Goal: Task Accomplishment & Management: Complete application form

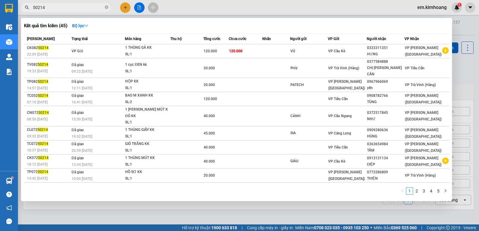
click at [123, 7] on div at bounding box center [239, 115] width 479 height 231
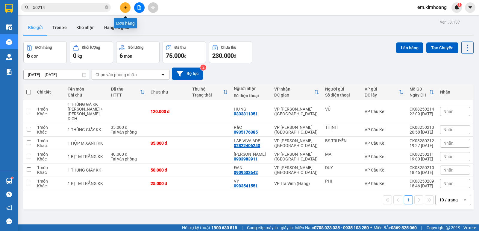
click at [123, 5] on button at bounding box center [125, 7] width 10 height 10
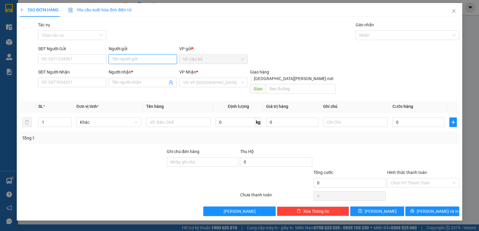
click at [133, 60] on input "Người gửi" at bounding box center [143, 60] width 68 height 10
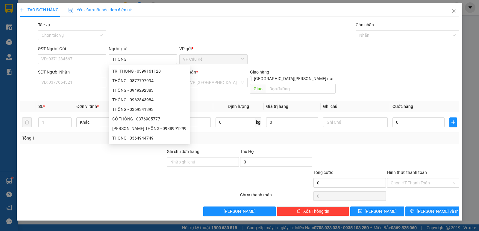
click at [230, 43] on div "Transit Pickup Surcharge Ids Transit Deliver Surcharge Ids Transit Deliver Surc…" at bounding box center [240, 119] width 440 height 195
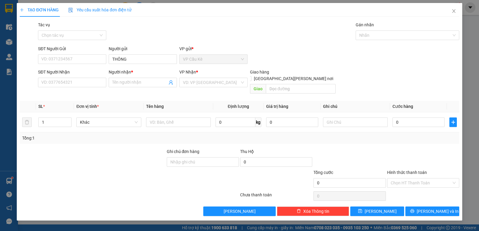
click at [287, 55] on div "SĐT Người Gửi VD: 0371234567 Người gửi THÔNG VP gửi * VP Cầu Kè" at bounding box center [249, 56] width 424 height 21
click at [140, 59] on input "THÔNG" at bounding box center [143, 60] width 68 height 10
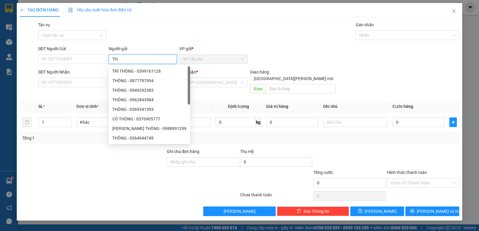
type input "T"
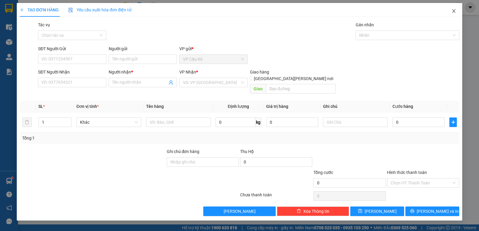
click at [451, 12] on span "Close" at bounding box center [454, 11] width 17 height 17
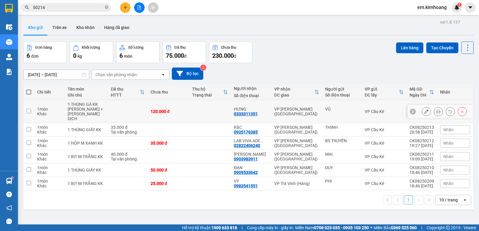
click at [207, 109] on td at bounding box center [210, 111] width 42 height 23
checkbox input "true"
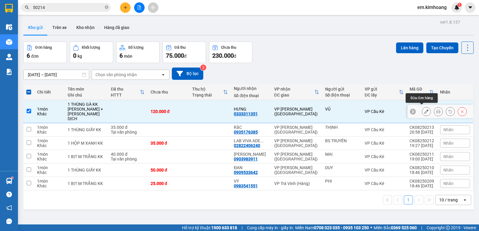
click at [424, 110] on icon at bounding box center [426, 112] width 4 height 4
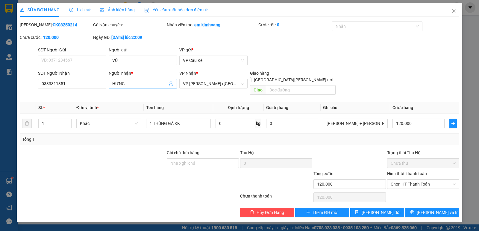
click at [131, 82] on input "HƯNG" at bounding box center [139, 84] width 55 height 7
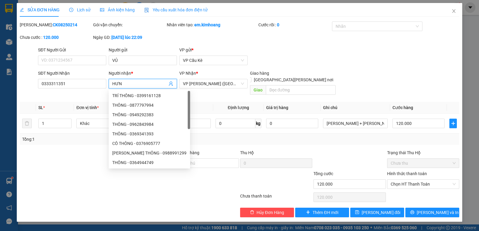
type input "HƯNG"
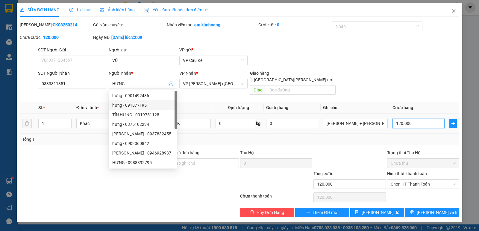
click at [423, 119] on input "120.000" at bounding box center [419, 124] width 52 height 10
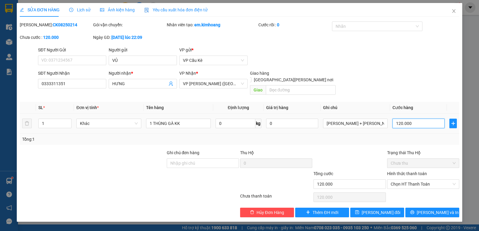
type input "0"
type input "02"
type input "2"
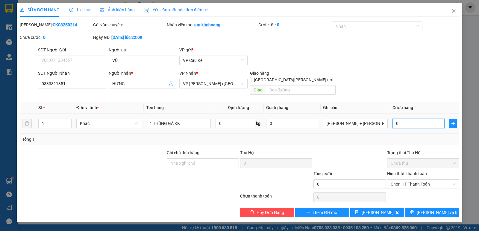
type input "2"
type input "024"
type input "24"
type input "0.240"
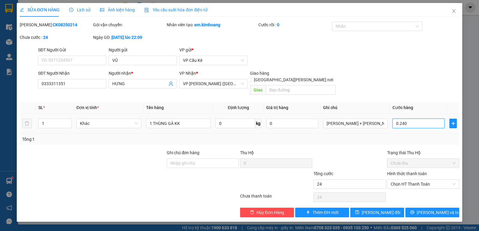
type input "240"
type input "240.000"
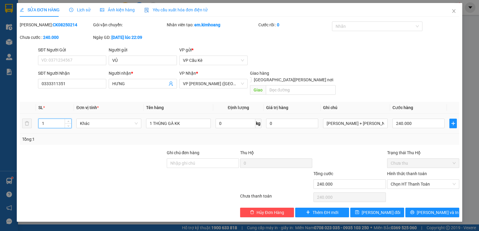
click at [58, 119] on input "1" at bounding box center [55, 123] width 33 height 9
type input "2"
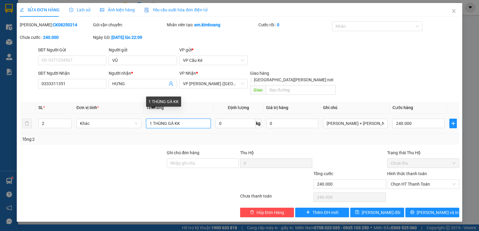
click at [152, 119] on input "1 THÙNG GÀ KK" at bounding box center [178, 124] width 65 height 10
type input "2 THÙNG GÀ KK"
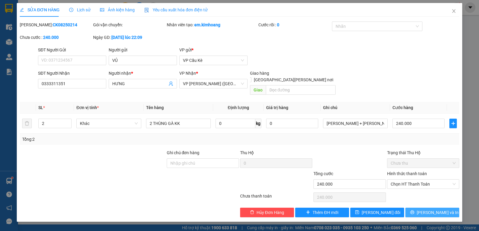
drag, startPoint x: 438, startPoint y: 208, endPoint x: 432, endPoint y: 207, distance: 5.7
click at [437, 210] on span "[PERSON_NAME] và In" at bounding box center [438, 213] width 42 height 7
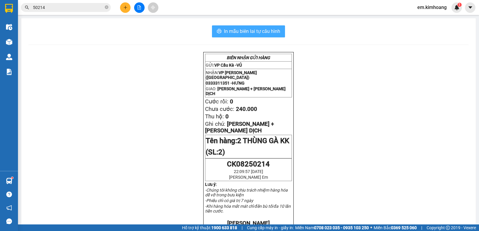
click at [276, 34] on span "In mẫu biên lai tự cấu hình" at bounding box center [252, 31] width 56 height 7
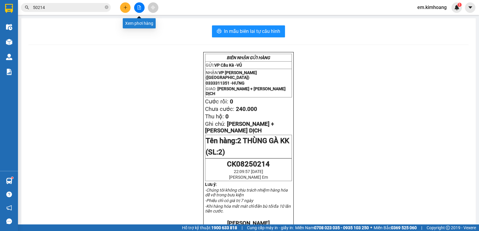
click at [140, 9] on icon "file-add" at bounding box center [139, 7] width 4 height 4
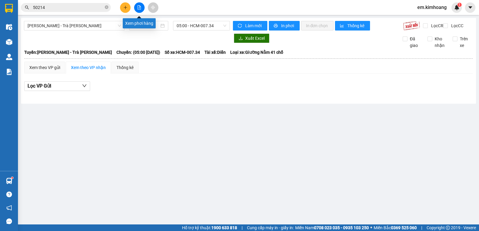
click at [138, 7] on icon "file-add" at bounding box center [139, 7] width 3 height 4
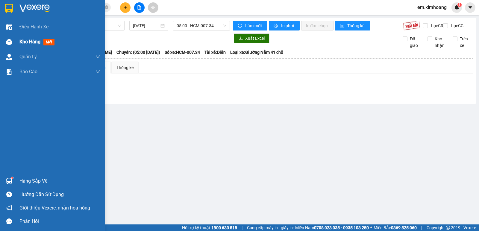
click at [26, 35] on div "Kho hàng mới" at bounding box center [59, 41] width 81 height 15
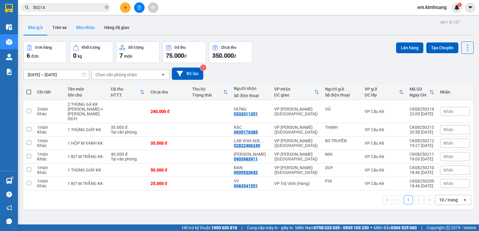
click at [81, 28] on button "Kho nhận" at bounding box center [86, 27] width 28 height 14
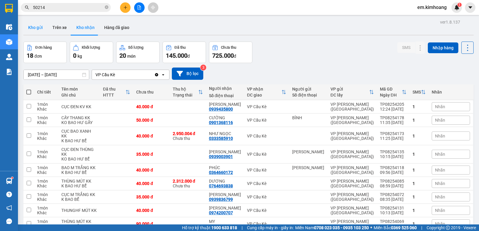
click at [41, 28] on button "Kho gửi" at bounding box center [35, 27] width 24 height 14
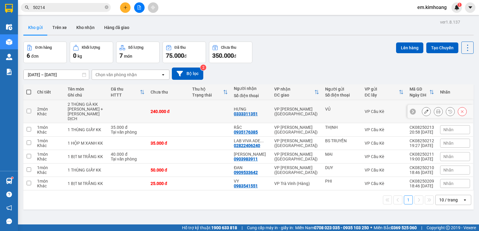
click at [351, 113] on div "VỦ" at bounding box center [342, 112] width 34 height 10
checkbox input "true"
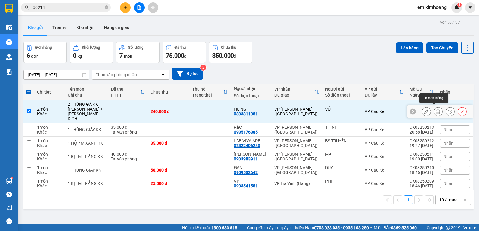
click at [436, 110] on icon at bounding box center [438, 112] width 4 height 4
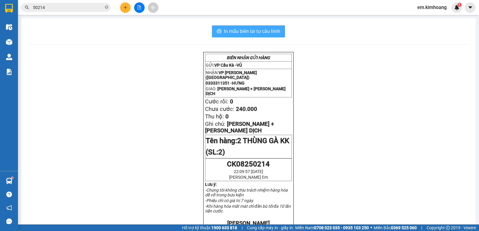
drag, startPoint x: 264, startPoint y: 27, endPoint x: 279, endPoint y: 65, distance: 40.3
click at [265, 30] on button "In mẫu biên lai tự cấu hình" at bounding box center [248, 31] width 73 height 12
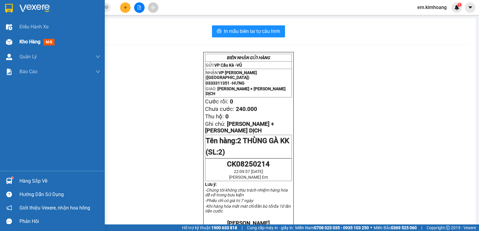
click at [26, 40] on span "Kho hàng" at bounding box center [29, 42] width 21 height 6
